Goal: Information Seeking & Learning: Learn about a topic

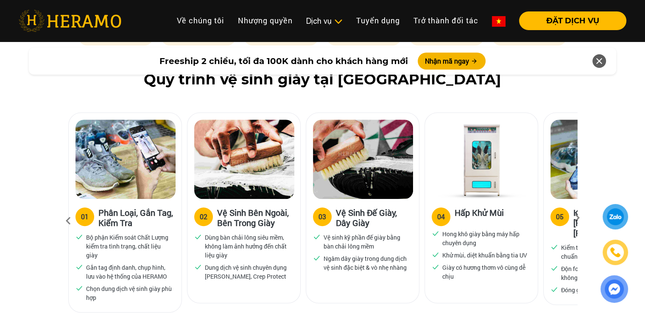
scroll to position [509, 0]
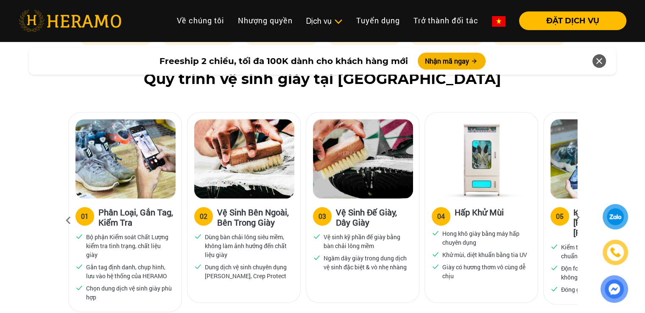
click at [576, 218] on icon at bounding box center [577, 221] width 15 height 6
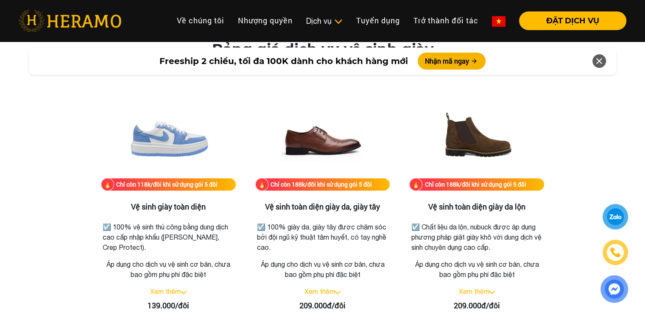
scroll to position [1188, 0]
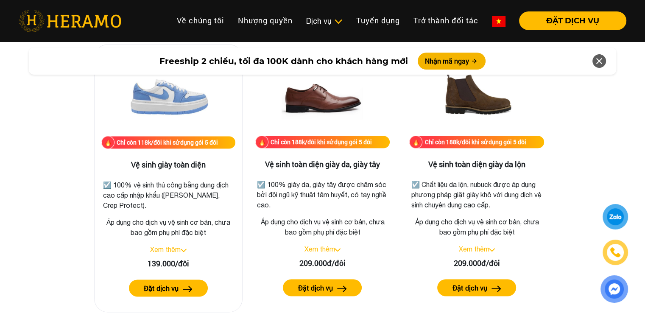
click at [182, 253] on div "Xem thêm" at bounding box center [168, 249] width 134 height 10
click at [173, 251] on link "Xem thêm" at bounding box center [165, 250] width 31 height 8
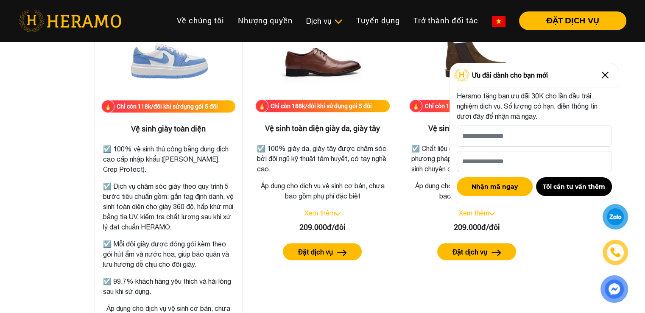
scroll to position [1315, 0]
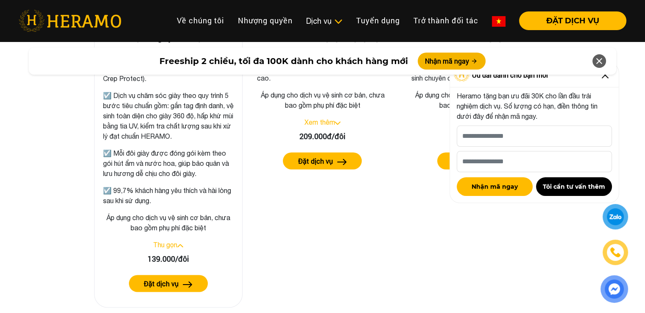
click at [185, 283] on img at bounding box center [188, 284] width 10 height 6
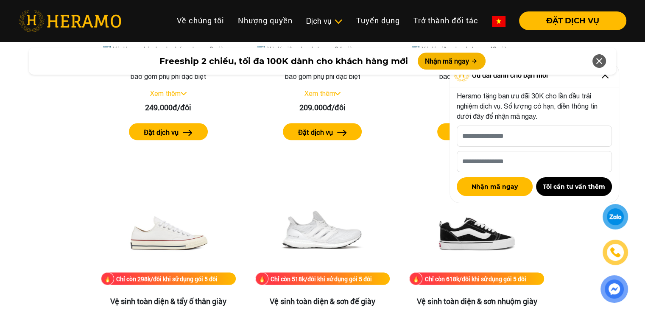
click at [600, 68] on icon at bounding box center [599, 60] width 10 height 15
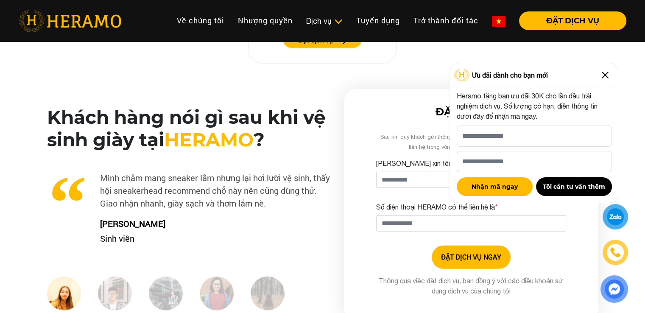
scroll to position [2163, 0]
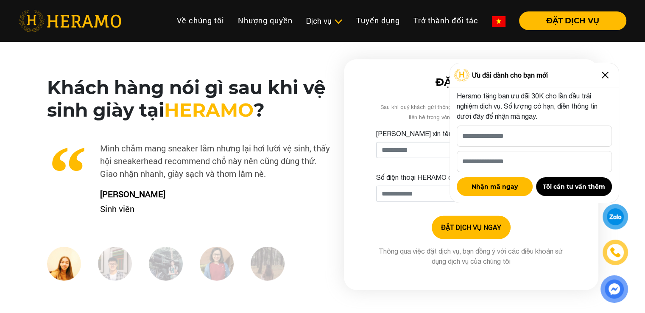
click at [603, 78] on img at bounding box center [606, 75] width 14 height 14
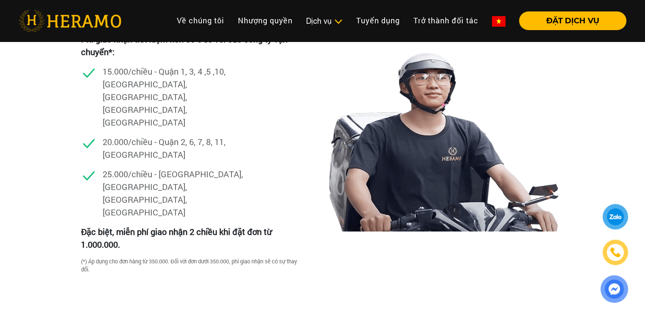
scroll to position [2460, 0]
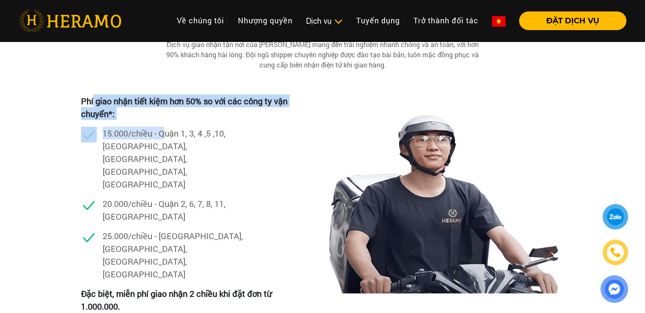
drag, startPoint x: 94, startPoint y: 106, endPoint x: 165, endPoint y: 138, distance: 78.6
click at [165, 138] on div "Phí giao nhận tiết kiệm hơn 50% so với các công ty vận chuyển*: 15.000/chiều - …" at bounding box center [190, 191] width 218 height 193
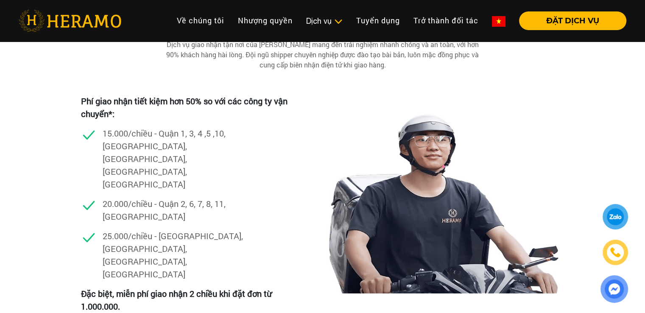
click at [191, 197] on p "20.000/chiều - Quận 2, 6, 7, 8, 11, [GEOGRAPHIC_DATA]" at bounding box center [175, 209] width 144 height 25
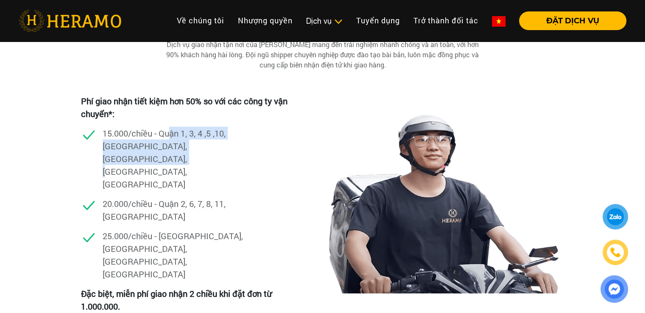
drag, startPoint x: 170, startPoint y: 131, endPoint x: 251, endPoint y: 150, distance: 83.3
click at [251, 150] on div "15.000/chiều - Quận 1, 3, 4 ,5 ,10, [GEOGRAPHIC_DATA], [GEOGRAPHIC_DATA], [GEOG…" at bounding box center [190, 162] width 218 height 70
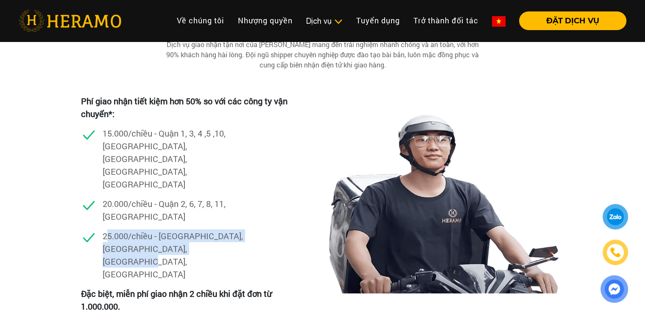
drag, startPoint x: 219, startPoint y: 209, endPoint x: 100, endPoint y: 202, distance: 119.1
click at [103, 230] on p "25.000/chiều - [GEOGRAPHIC_DATA], [GEOGRAPHIC_DATA], [GEOGRAPHIC_DATA], [GEOGRA…" at bounding box center [175, 255] width 144 height 51
click at [133, 230] on p "25.000/chiều - [GEOGRAPHIC_DATA], [GEOGRAPHIC_DATA], [GEOGRAPHIC_DATA], [GEOGRA…" at bounding box center [175, 255] width 144 height 51
drag, startPoint x: 101, startPoint y: 195, endPoint x: 231, endPoint y: 210, distance: 131.5
click at [219, 230] on div "25.000/chiều - [GEOGRAPHIC_DATA], [GEOGRAPHIC_DATA], [GEOGRAPHIC_DATA], [GEOGRA…" at bounding box center [190, 259] width 218 height 58
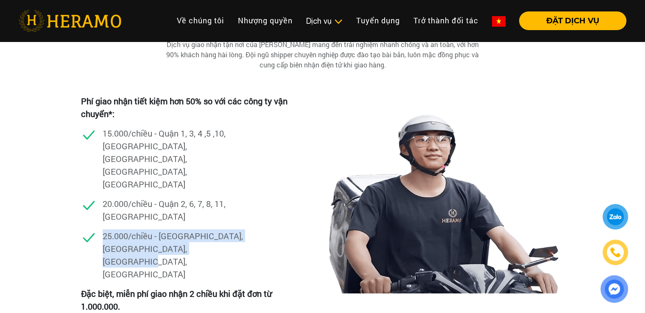
click at [238, 230] on p "25.000/chiều - [GEOGRAPHIC_DATA], [GEOGRAPHIC_DATA], [GEOGRAPHIC_DATA], [GEOGRA…" at bounding box center [175, 255] width 144 height 51
drag, startPoint x: 208, startPoint y: 214, endPoint x: 86, endPoint y: 205, distance: 122.5
click at [86, 230] on div "25.000/chiều - [GEOGRAPHIC_DATA], [GEOGRAPHIC_DATA], [GEOGRAPHIC_DATA], [GEOGRA…" at bounding box center [190, 259] width 218 height 58
click at [201, 230] on p "25.000/chiều - [GEOGRAPHIC_DATA], [GEOGRAPHIC_DATA], [GEOGRAPHIC_DATA], [GEOGRA…" at bounding box center [175, 255] width 144 height 51
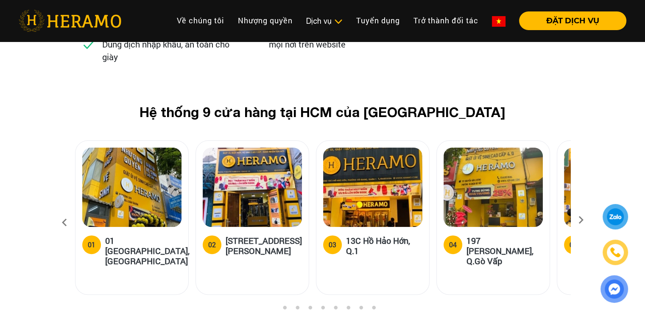
scroll to position [3478, 0]
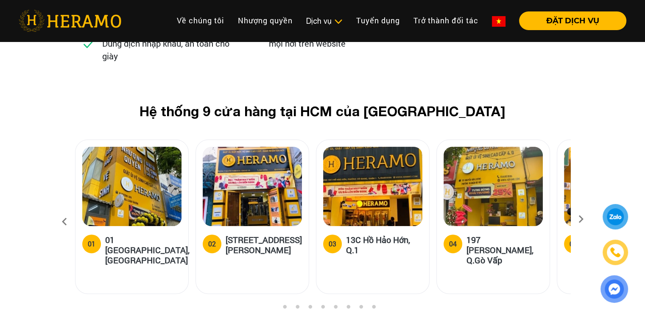
click at [583, 219] on icon at bounding box center [581, 222] width 15 height 6
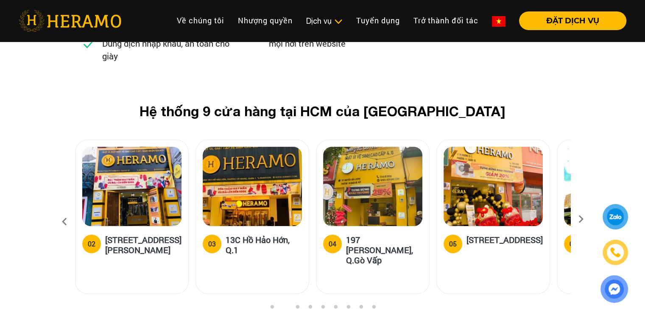
click at [583, 219] on icon at bounding box center [581, 222] width 15 height 6
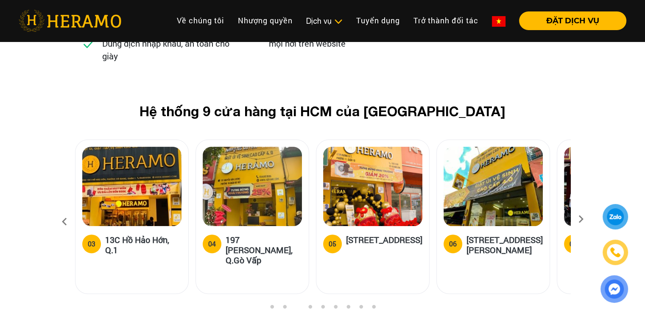
click at [583, 219] on icon at bounding box center [581, 222] width 15 height 6
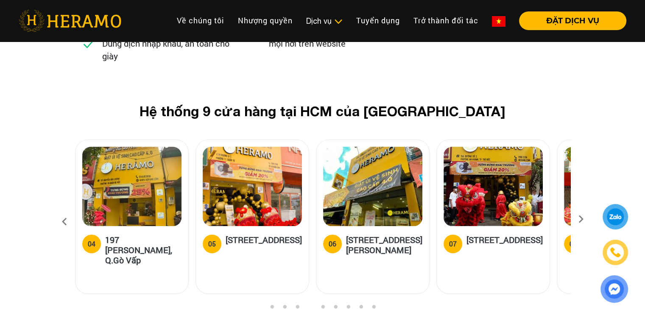
click at [583, 219] on icon at bounding box center [581, 222] width 15 height 6
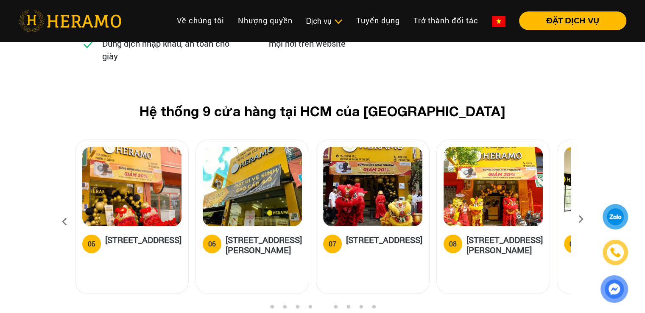
click at [583, 219] on icon at bounding box center [581, 222] width 15 height 6
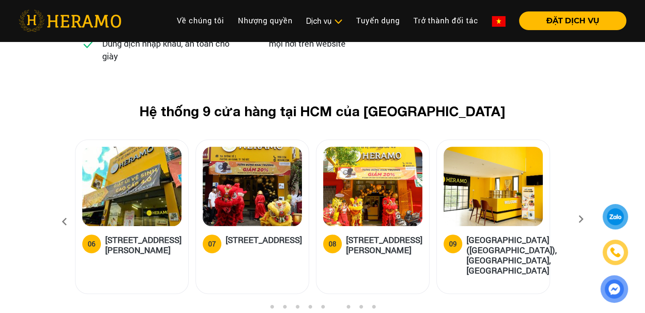
click at [583, 219] on icon at bounding box center [581, 222] width 15 height 6
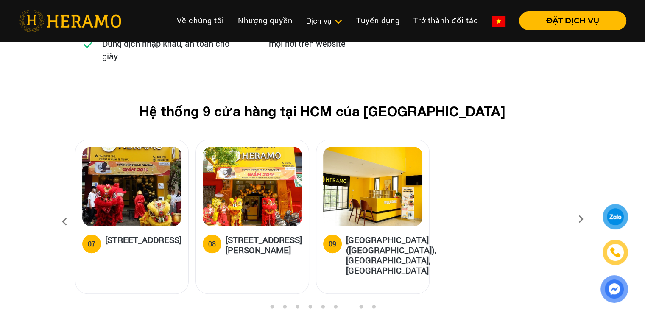
click at [66, 210] on icon at bounding box center [64, 221] width 15 height 23
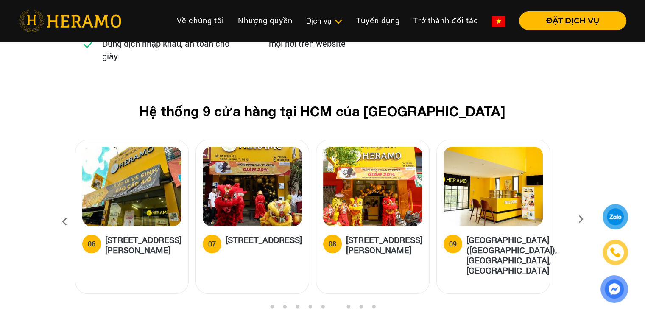
click at [66, 210] on icon at bounding box center [64, 221] width 15 height 23
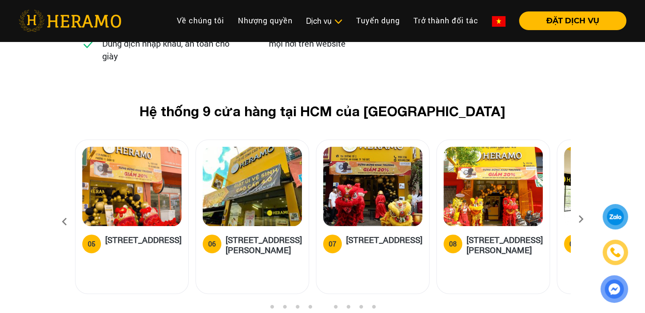
click at [66, 210] on icon at bounding box center [64, 221] width 15 height 23
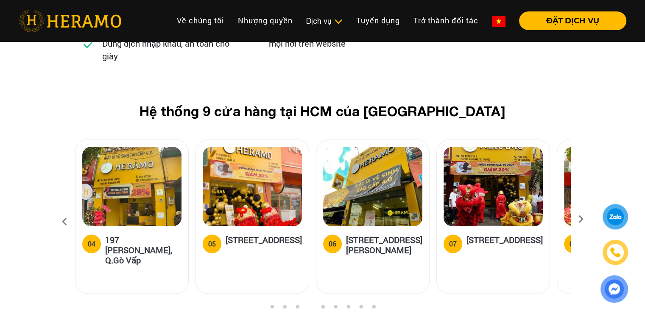
click at [64, 210] on icon at bounding box center [64, 221] width 15 height 23
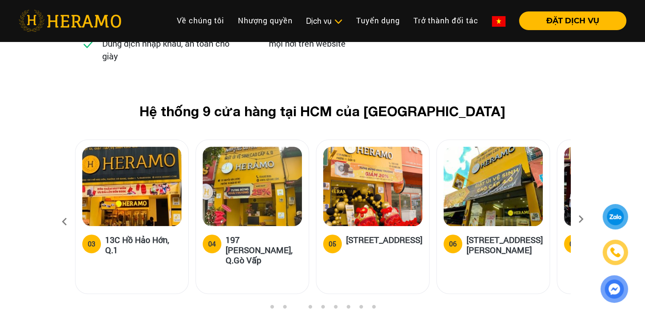
click at [64, 210] on icon at bounding box center [64, 221] width 15 height 23
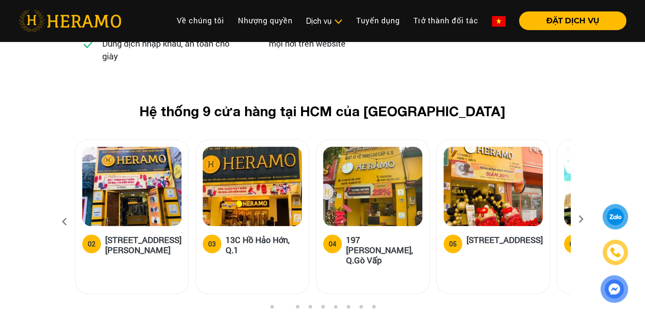
click at [64, 210] on icon at bounding box center [64, 221] width 15 height 23
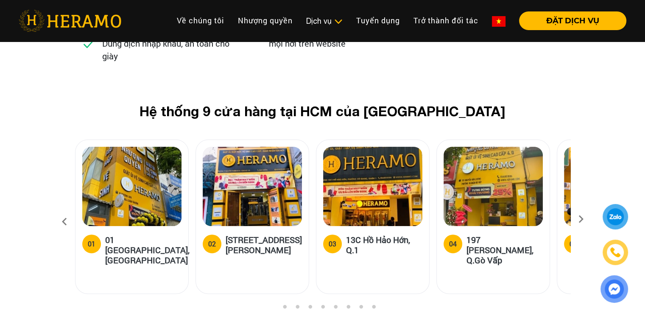
click at [64, 210] on icon at bounding box center [64, 221] width 15 height 23
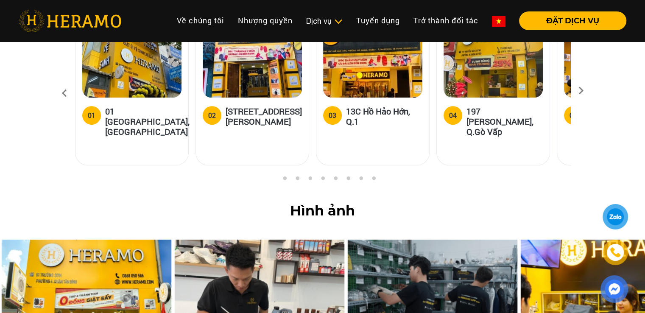
scroll to position [3521, 0]
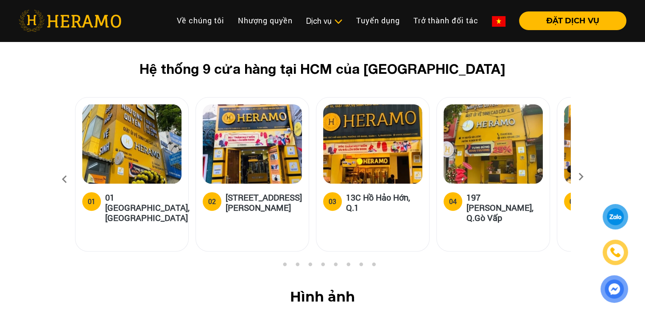
click at [143, 107] on img at bounding box center [131, 143] width 99 height 79
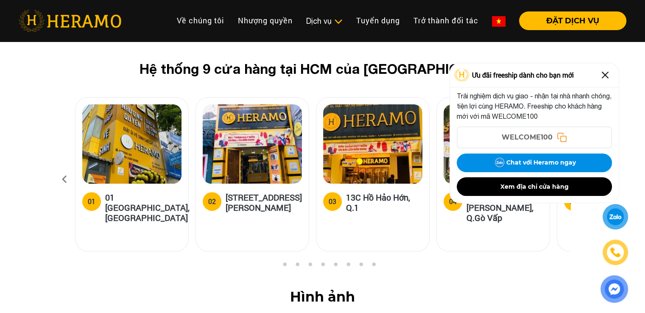
click at [155, 192] on h5 "01 [GEOGRAPHIC_DATA], [GEOGRAPHIC_DATA]" at bounding box center [147, 207] width 84 height 31
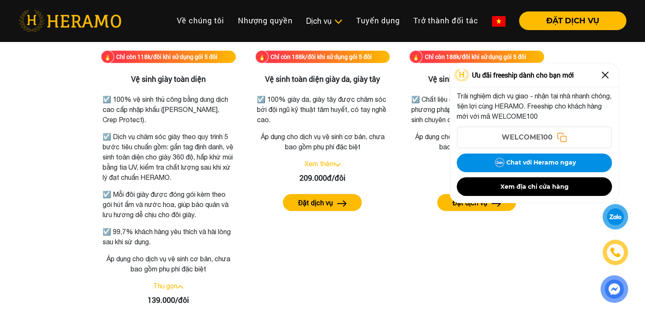
scroll to position [1229, 0]
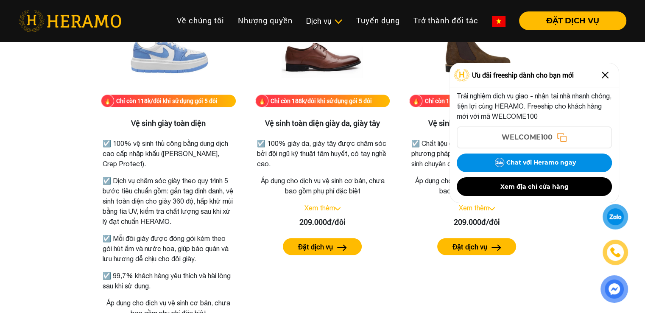
click at [604, 72] on img at bounding box center [606, 75] width 14 height 14
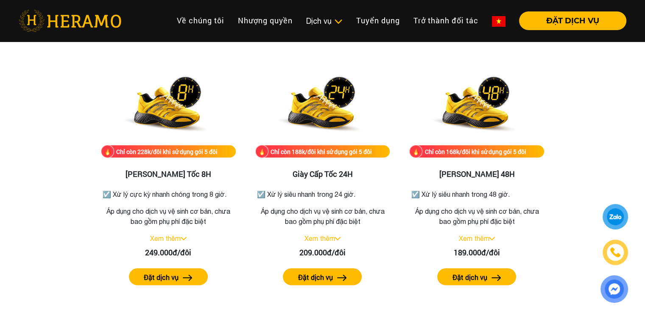
scroll to position [1611, 0]
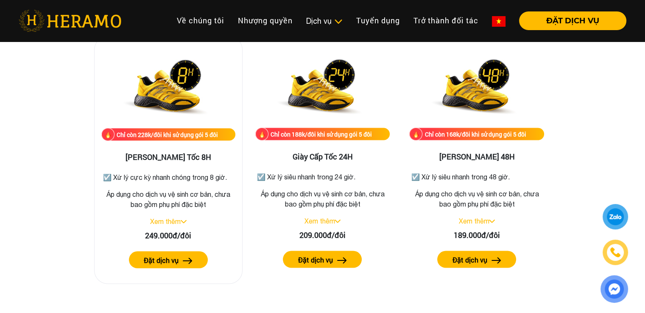
click at [178, 219] on link "Xem thêm" at bounding box center [165, 221] width 31 height 8
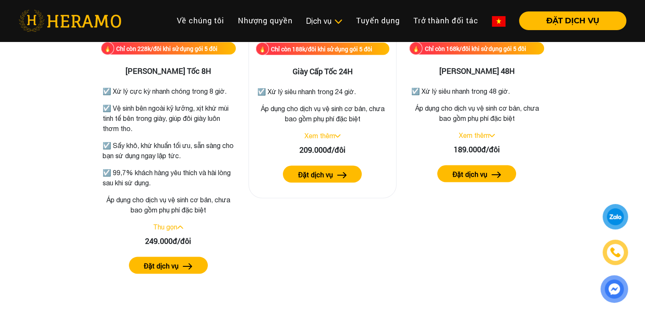
scroll to position [1696, 0]
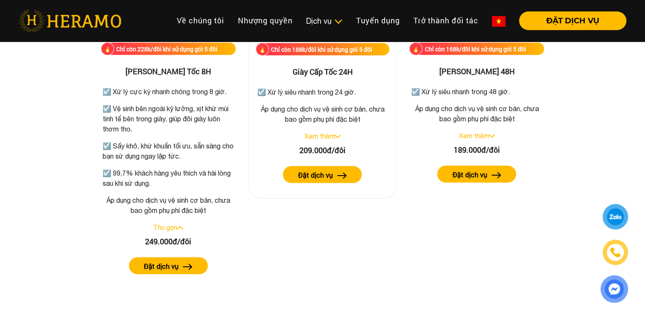
click at [315, 136] on link "Xem thêm" at bounding box center [319, 136] width 31 height 8
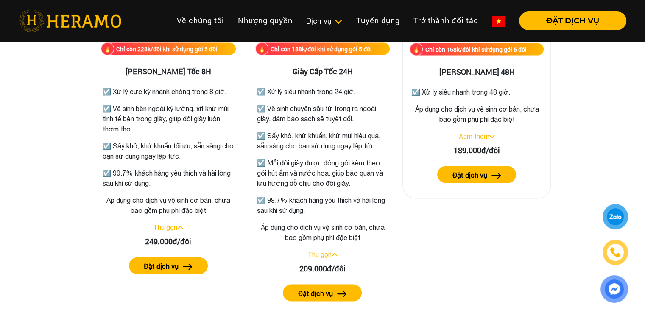
click at [496, 135] on div "Xem thêm" at bounding box center [477, 136] width 134 height 10
click at [491, 137] on img at bounding box center [492, 136] width 6 height 3
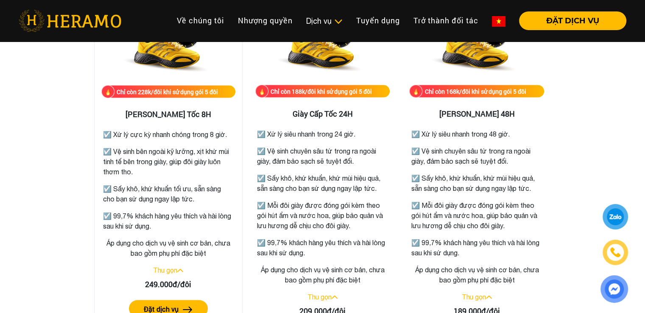
scroll to position [1654, 0]
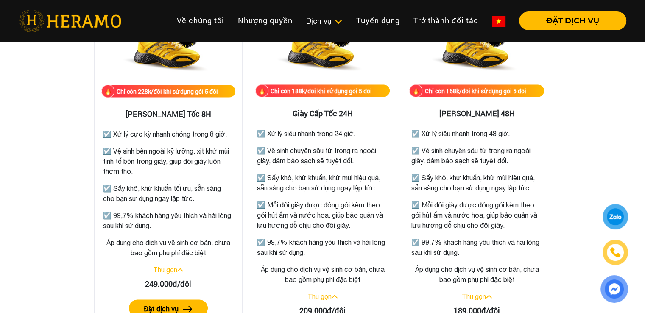
drag, startPoint x: 118, startPoint y: 129, endPoint x: 158, endPoint y: 171, distance: 57.3
click at [158, 171] on div "☑️ Xử lý cực kỳ nhanh chóng trong 8 giờ. ☑️ Vệ sinh bên ngoài kỹ lưỡng, xịt khử…" at bounding box center [168, 177] width 131 height 107
click at [158, 171] on p "☑️ Vệ sinh bên ngoài kỹ lưỡng, xịt khử mùi tinh tế bên trong giày, giúp đôi già…" at bounding box center [168, 161] width 131 height 31
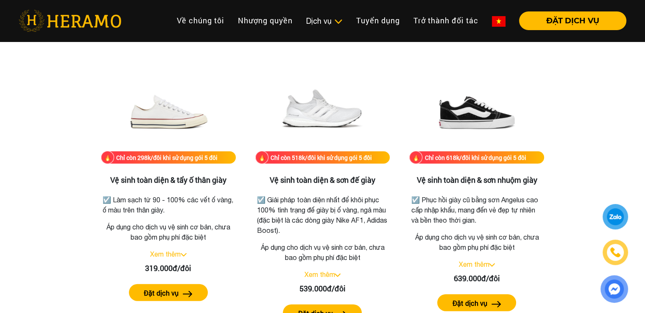
scroll to position [1993, 0]
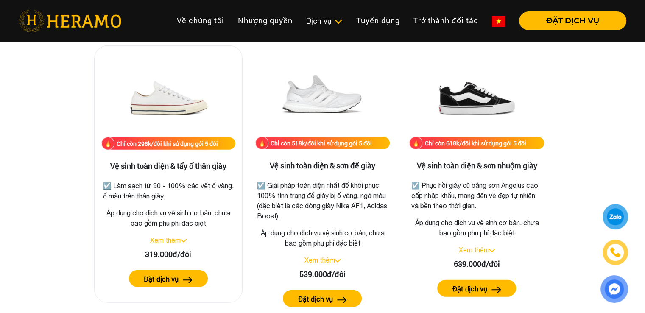
click at [187, 235] on div "Xem thêm" at bounding box center [168, 240] width 134 height 10
click at [177, 237] on link "Xem thêm" at bounding box center [165, 240] width 31 height 8
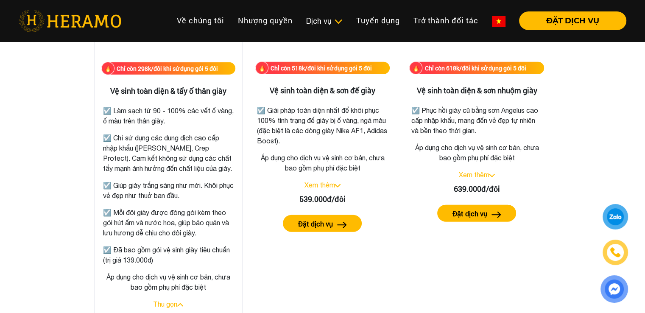
scroll to position [2078, 0]
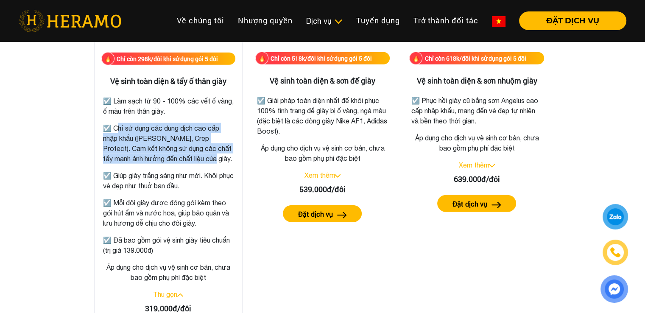
drag, startPoint x: 114, startPoint y: 127, endPoint x: 213, endPoint y: 156, distance: 103.5
click at [213, 156] on p "☑️ Chỉ sử dụng các dung dịch cao cấp nhập khẩu ([PERSON_NAME], Crep Protect). C…" at bounding box center [168, 143] width 131 height 41
drag, startPoint x: 227, startPoint y: 155, endPoint x: 129, endPoint y: 124, distance: 102.8
click at [129, 124] on p "☑️ Chỉ sử dụng các dung dịch cao cấp nhập khẩu ([PERSON_NAME], Crep Protect). C…" at bounding box center [168, 143] width 131 height 41
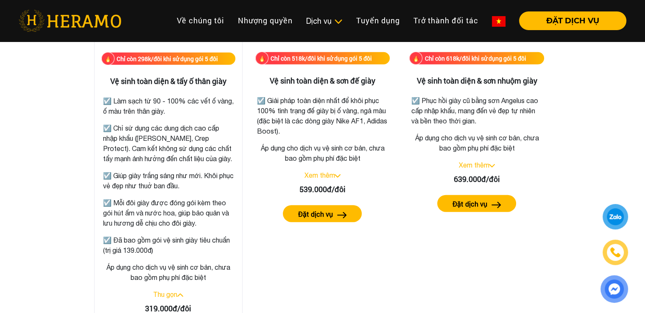
click at [147, 174] on p "☑️ Giúp giày trắng sáng như mới. Khôi phục vẻ đẹp như thuở ban đầu." at bounding box center [168, 181] width 131 height 20
drag, startPoint x: 119, startPoint y: 178, endPoint x: 200, endPoint y: 187, distance: 81.1
click at [200, 187] on p "☑️ Giúp giày trắng sáng như mới. Khôi phục vẻ đẹp như thuở ban đầu." at bounding box center [168, 181] width 131 height 20
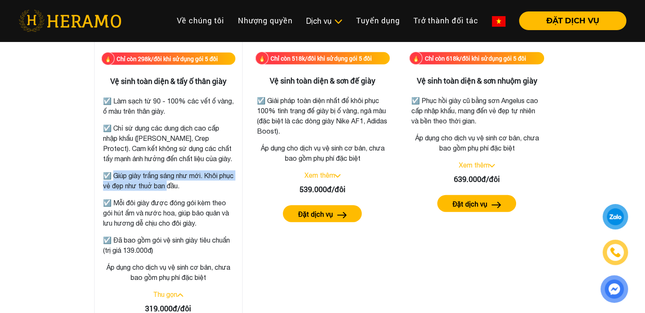
drag, startPoint x: 183, startPoint y: 186, endPoint x: 113, endPoint y: 171, distance: 71.9
click at [113, 171] on p "☑️ Giúp giày trắng sáng như mới. Khôi phục vẻ đẹp như thuở ban đầu." at bounding box center [168, 181] width 131 height 20
click at [140, 179] on p "☑️ Giúp giày trắng sáng như mới. Khôi phục vẻ đẹp như thuở ban đầu." at bounding box center [168, 181] width 131 height 20
click at [119, 174] on p "☑️ Giúp giày trắng sáng như mới. Khôi phục vẻ đẹp như thuở ban đầu." at bounding box center [168, 181] width 131 height 20
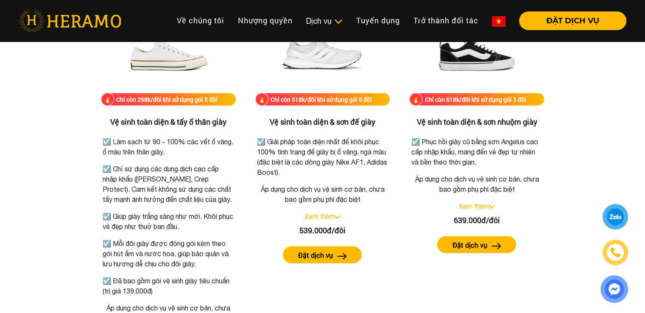
scroll to position [2078, 0]
